Goal: Information Seeking & Learning: Learn about a topic

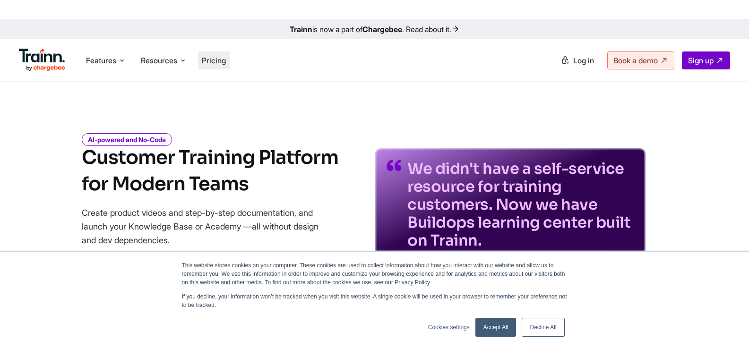
click at [221, 68] on li "Pricing" at bounding box center [214, 60] width 32 height 18
click at [219, 61] on span "Pricing" at bounding box center [214, 60] width 24 height 9
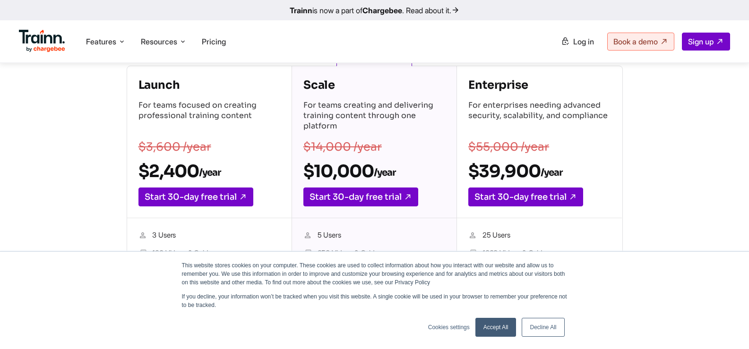
scroll to position [151, 0]
